Goal: Download file/media

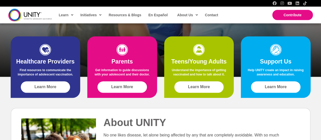
scroll to position [148, 0]
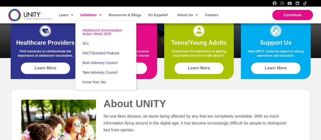
click at [98, 29] on span "Adolescent Immunization Action Week 2025" at bounding box center [102, 32] width 40 height 8
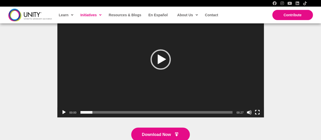
scroll to position [1025, 0]
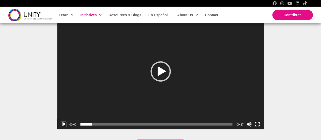
click at [63, 121] on button "Play" at bounding box center [63, 123] width 5 height 5
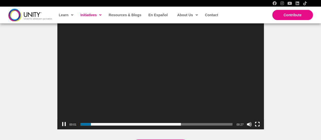
click at [38, 86] on div "Healthy teens are happy teens! Check out our PSA video below Video Player [URL]…" at bounding box center [160, 75] width 321 height 202
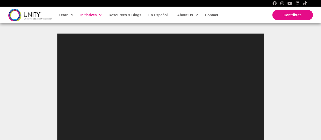
scroll to position [1015, 0]
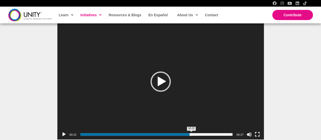
click at [191, 133] on span "00:20" at bounding box center [156, 134] width 152 height 3
click at [212, 133] on span "00:24" at bounding box center [156, 134] width 152 height 3
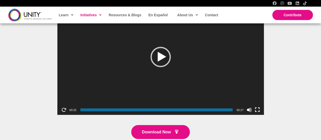
scroll to position [1037, 0]
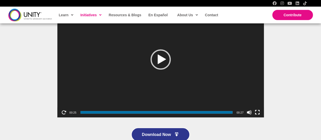
click at [158, 127] on link "Download Now" at bounding box center [160, 134] width 59 height 14
